Goal: Information Seeking & Learning: Check status

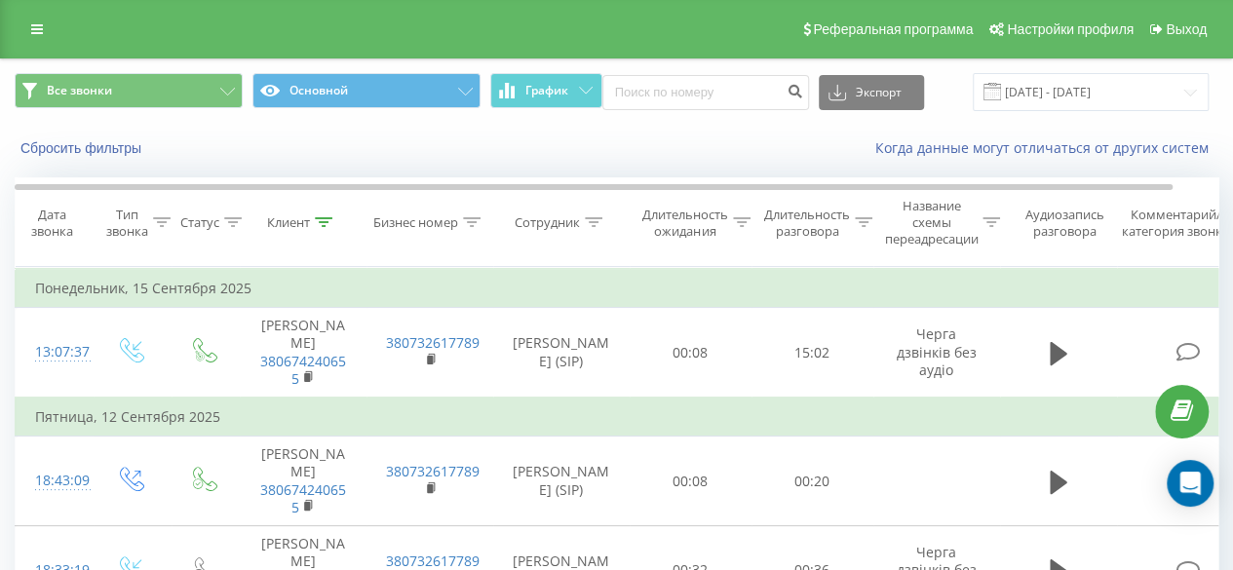
click at [321, 219] on icon at bounding box center [324, 222] width 18 height 10
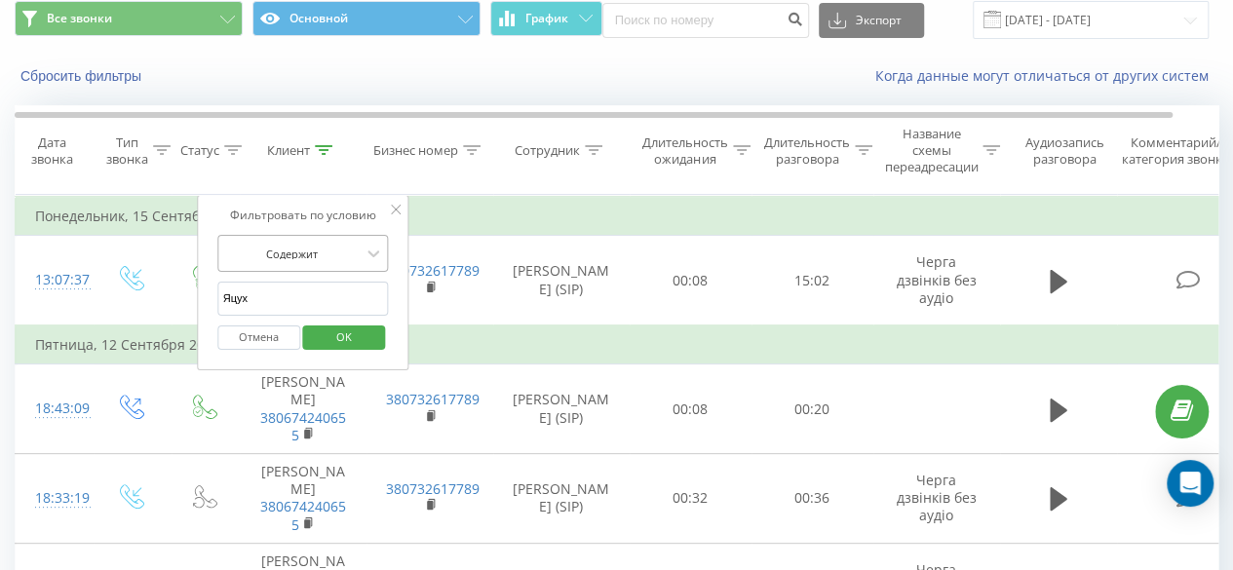
scroll to position [97, 0]
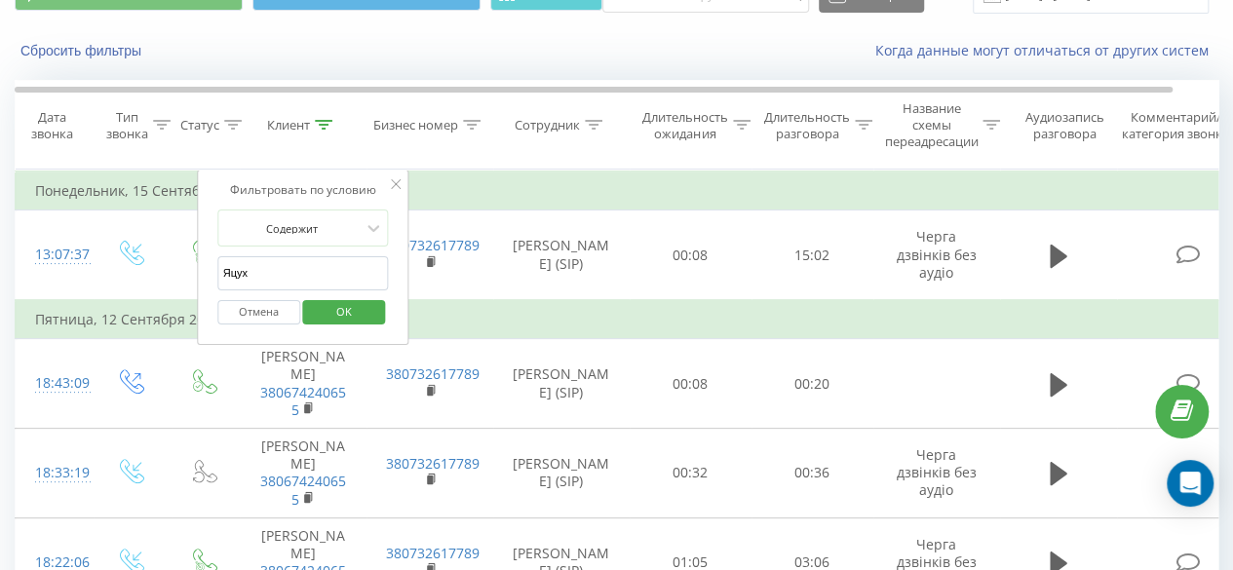
drag, startPoint x: 261, startPoint y: 273, endPoint x: 223, endPoint y: 270, distance: 38.1
click at [223, 270] on input "Яцух" at bounding box center [303, 273] width 172 height 34
click at [324, 311] on span "OK" at bounding box center [344, 311] width 55 height 30
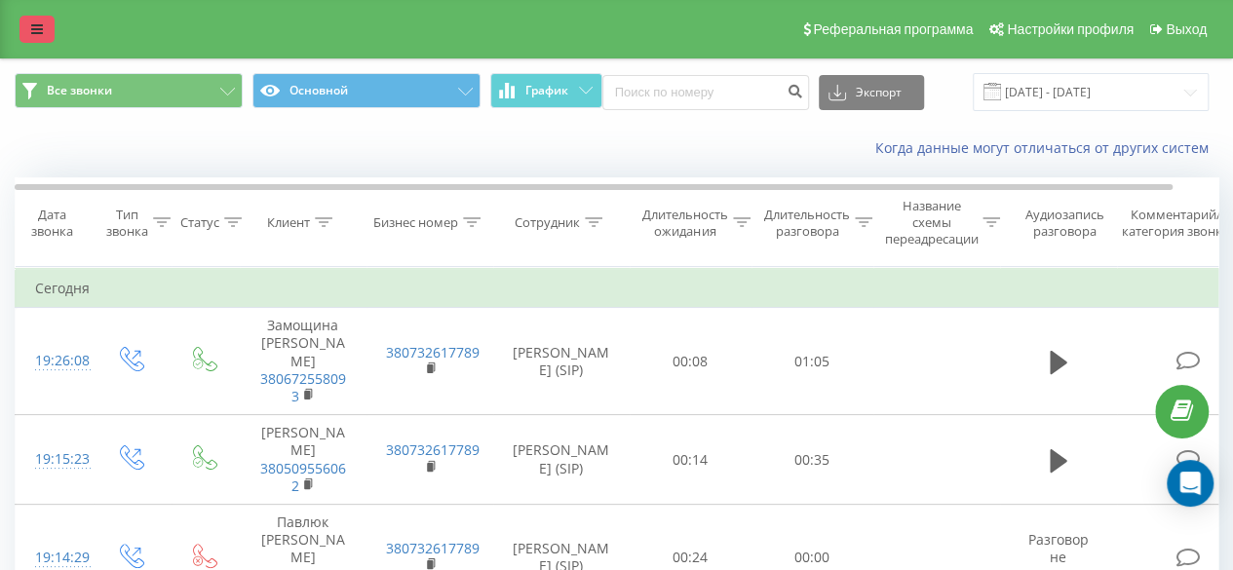
click at [42, 18] on link at bounding box center [36, 29] width 35 height 27
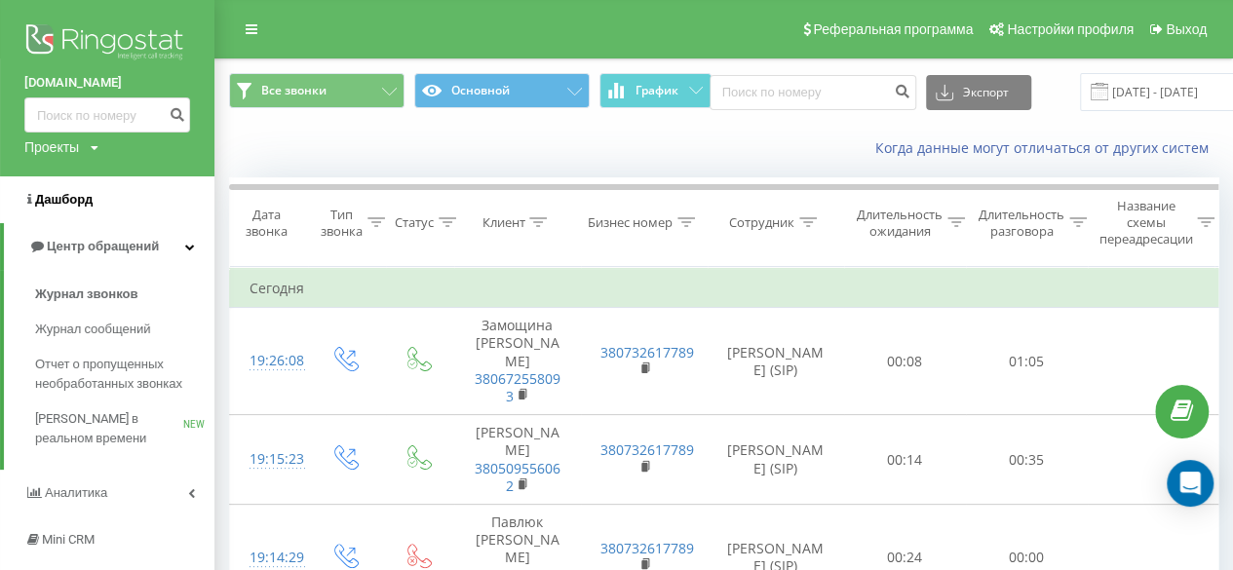
click at [72, 198] on span "Дашборд" at bounding box center [63, 199] width 57 height 15
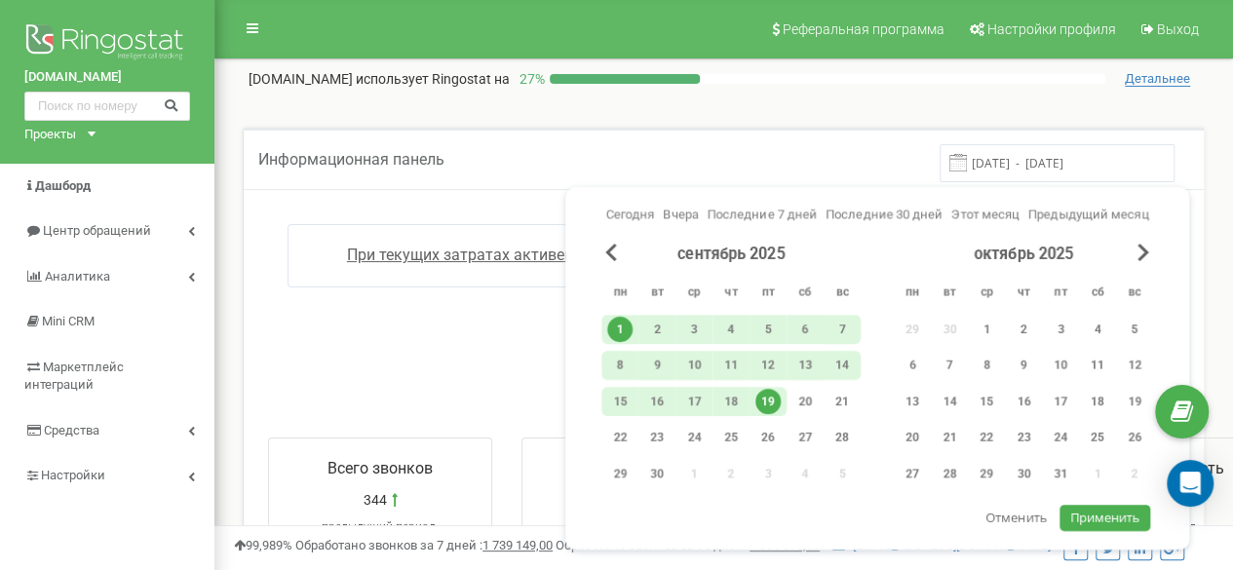
click at [1130, 517] on span "Применить" at bounding box center [1105, 518] width 70 height 18
type input "[DATE] - [DATE]"
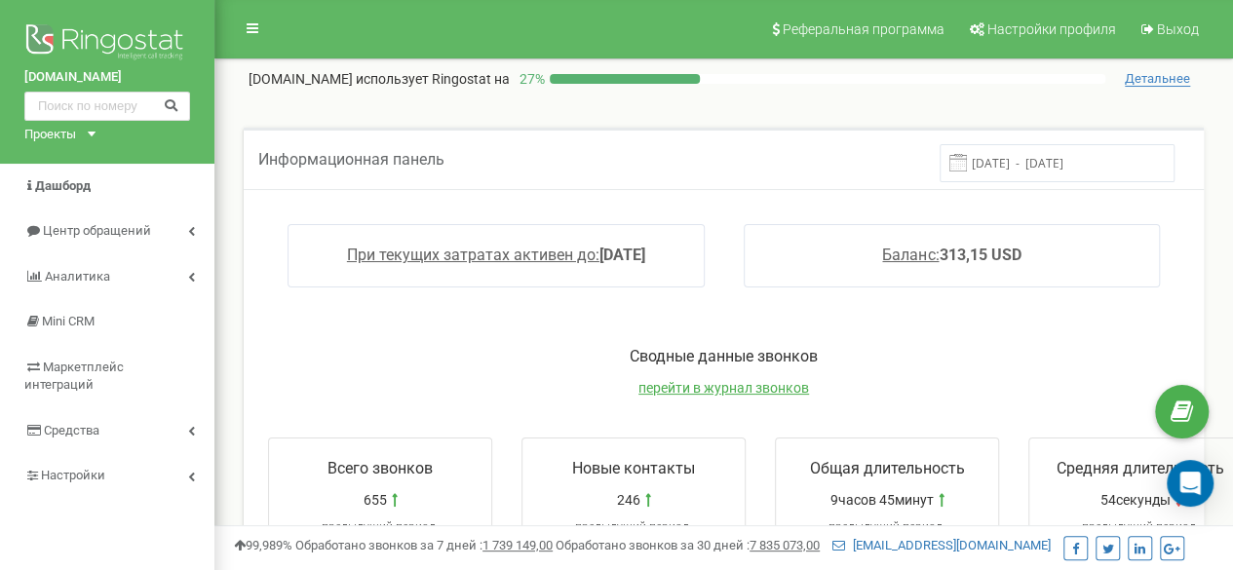
click at [1028, 169] on input "01.09.2025 - 19.09.2025" at bounding box center [1056, 163] width 235 height 38
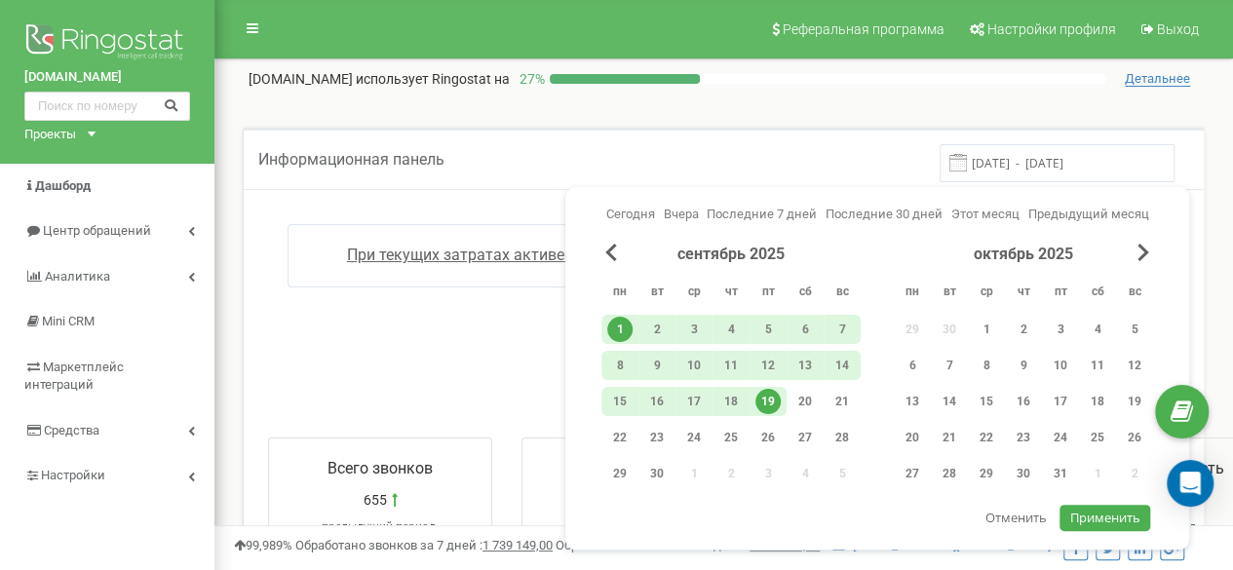
click at [439, 379] on div "Сводные данные звонков перейти в журнал звонков" at bounding box center [723, 381] width 950 height 71
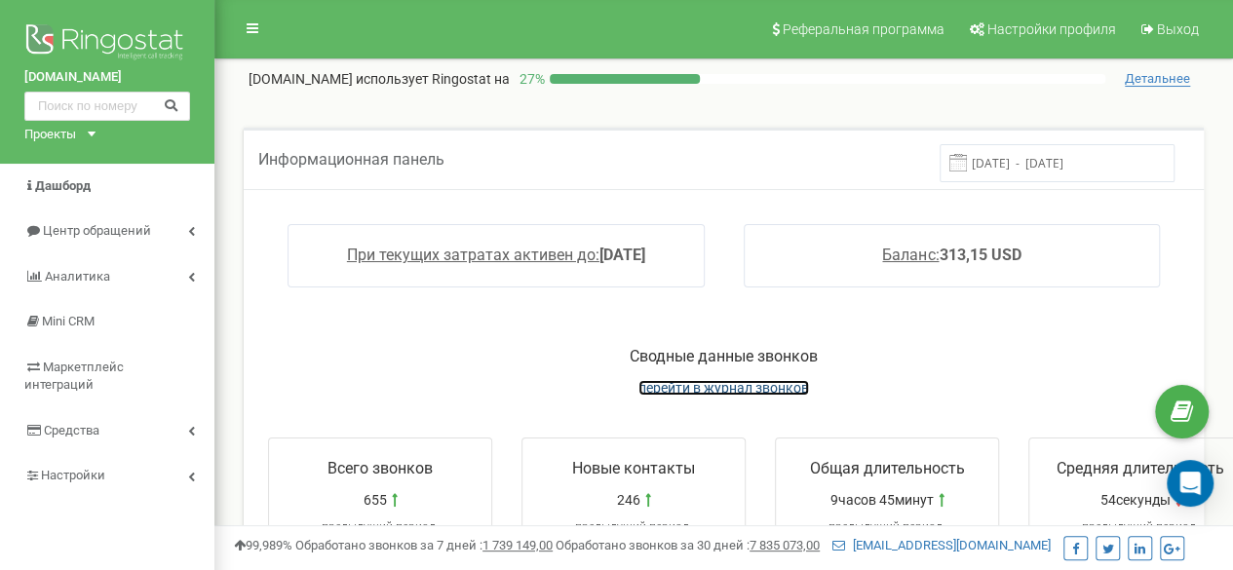
click at [688, 387] on span "перейти в журнал звонков" at bounding box center [723, 388] width 171 height 16
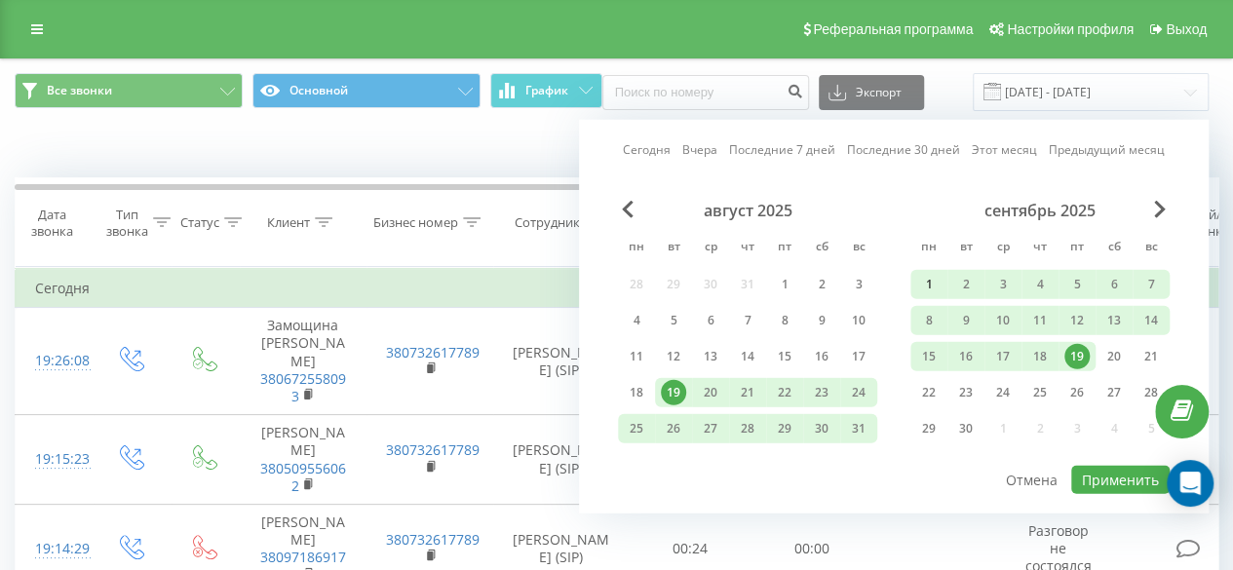
click at [928, 280] on div "1" at bounding box center [928, 284] width 25 height 25
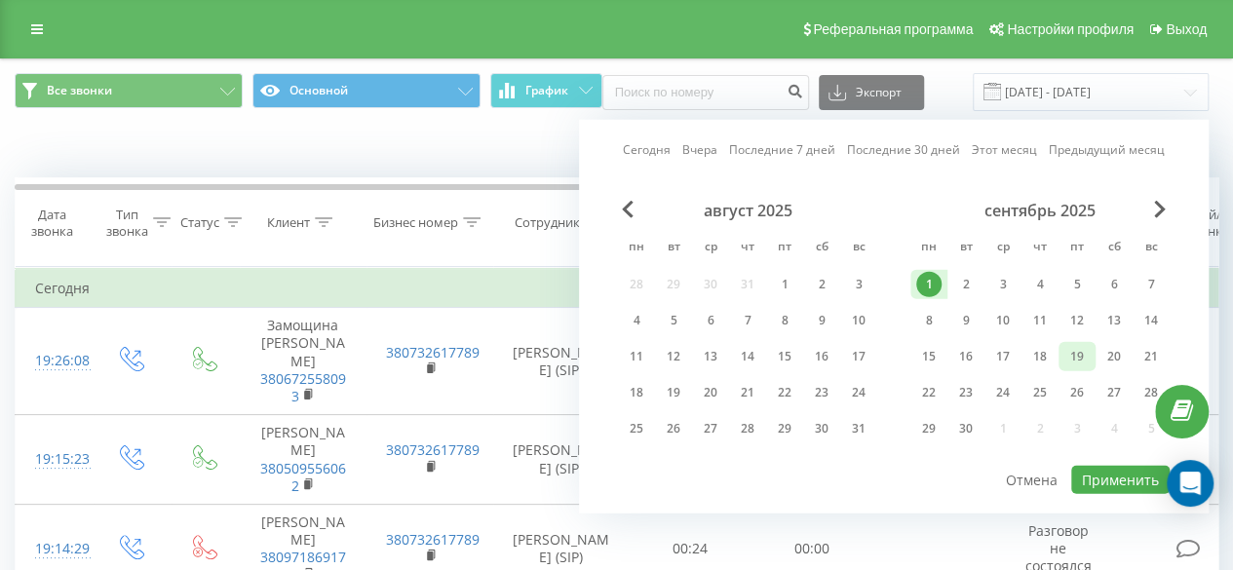
click at [1074, 348] on div "19" at bounding box center [1076, 356] width 25 height 25
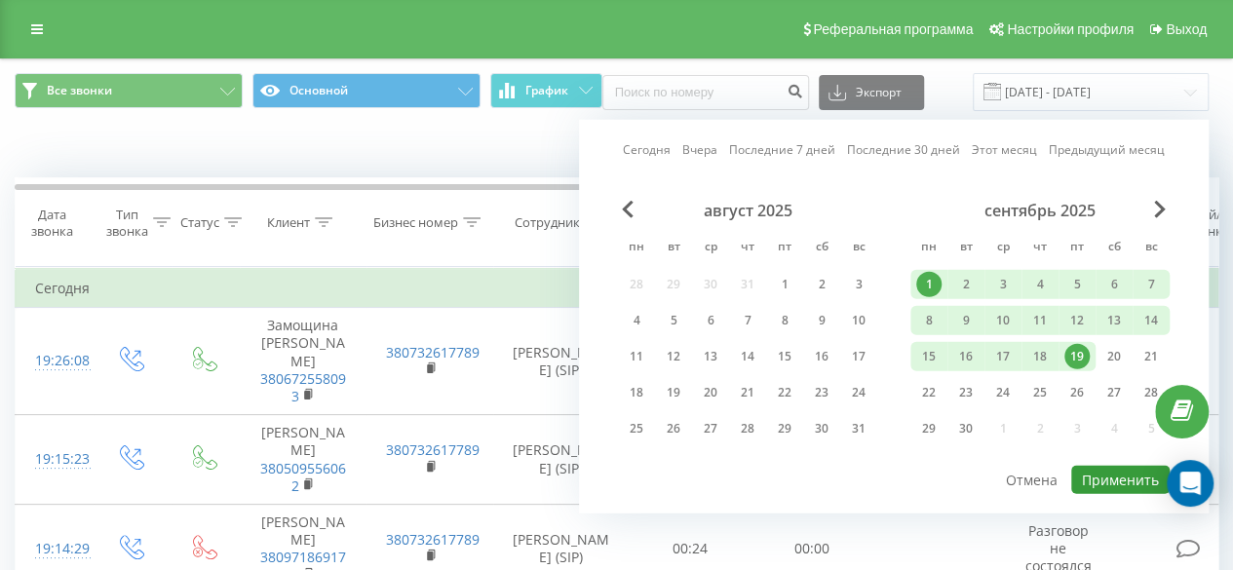
click at [1105, 473] on button "Применить" at bounding box center [1120, 480] width 98 height 28
type input "[DATE] - [DATE]"
